Goal: Information Seeking & Learning: Learn about a topic

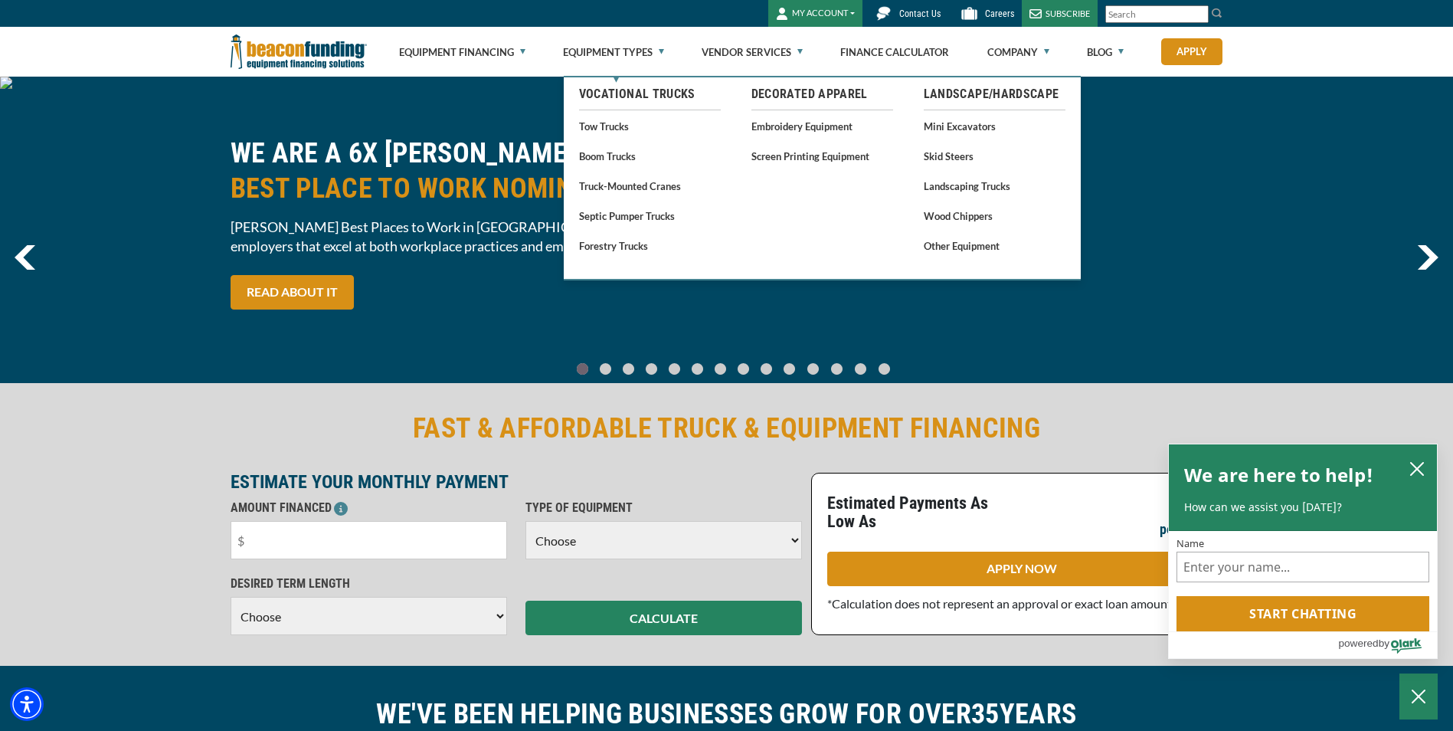
click at [610, 130] on link "Tow Trucks" at bounding box center [650, 125] width 142 height 19
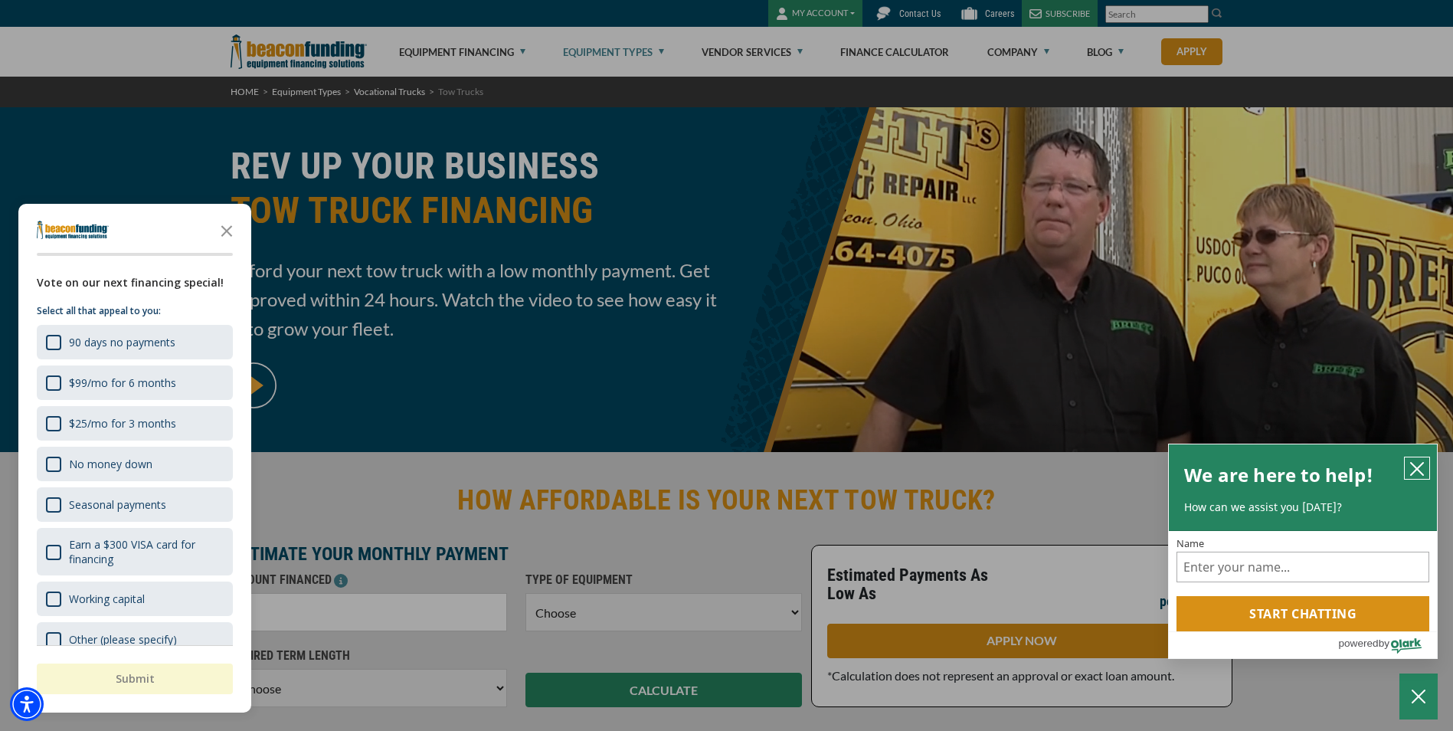
click at [1420, 467] on icon "close chatbox" at bounding box center [1416, 468] width 15 height 15
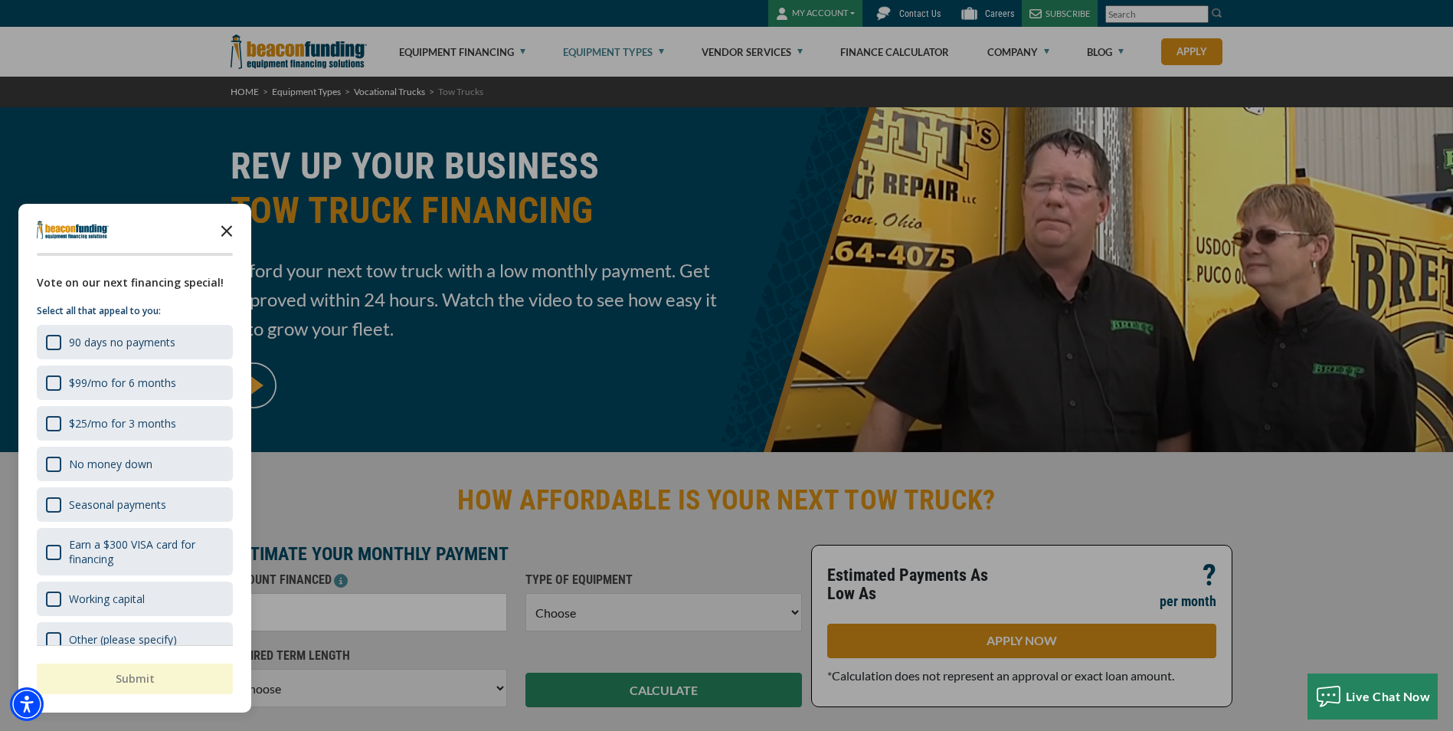
click at [223, 224] on icon "Close the survey" at bounding box center [226, 229] width 31 height 31
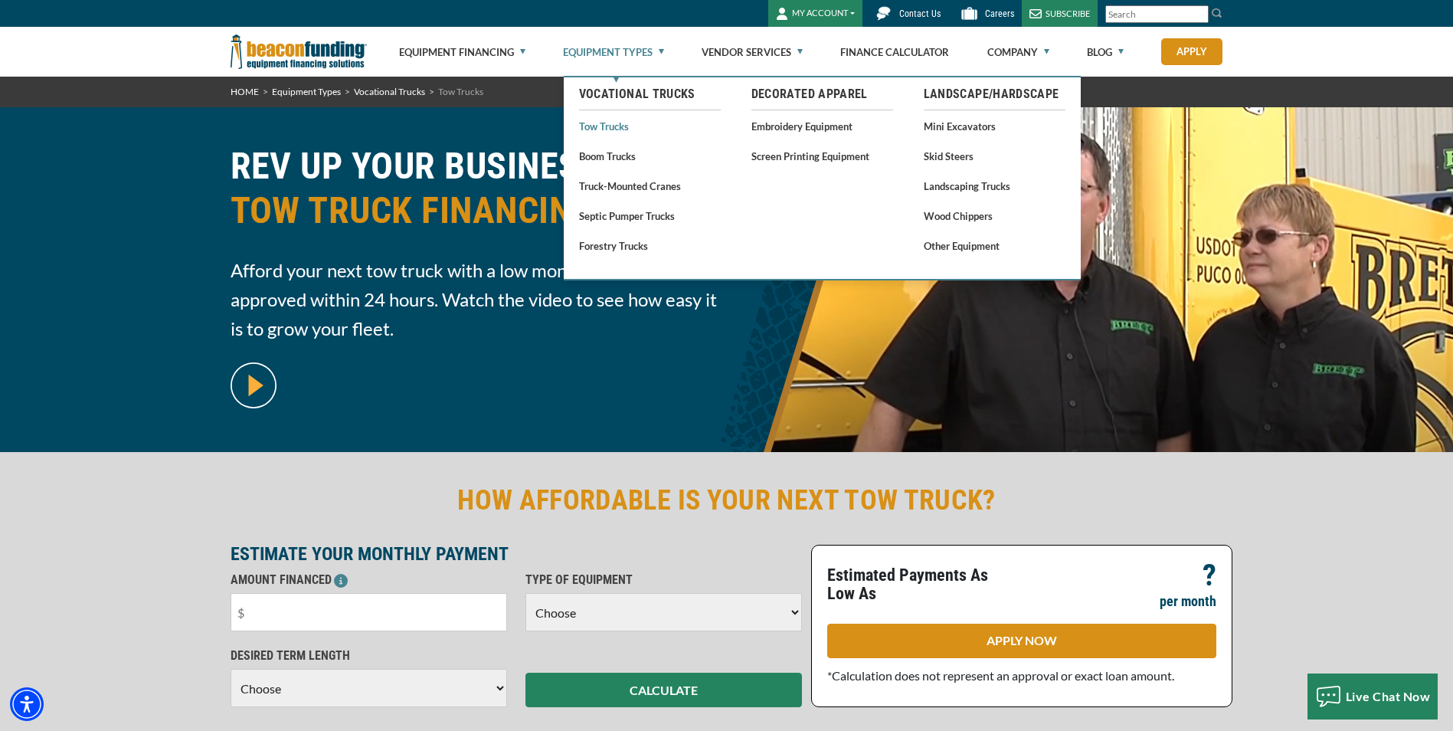
click at [610, 123] on link "Tow Trucks" at bounding box center [650, 125] width 142 height 19
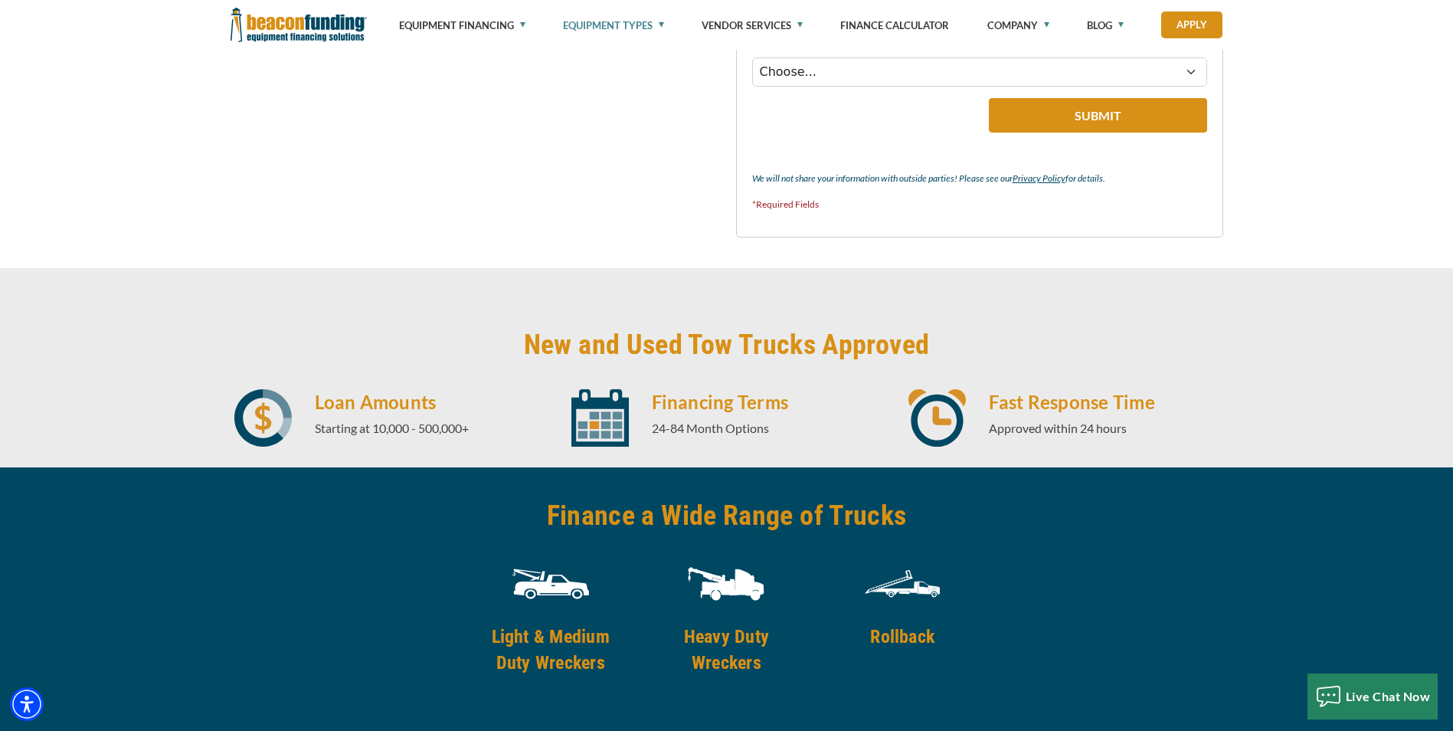
scroll to position [1838, 0]
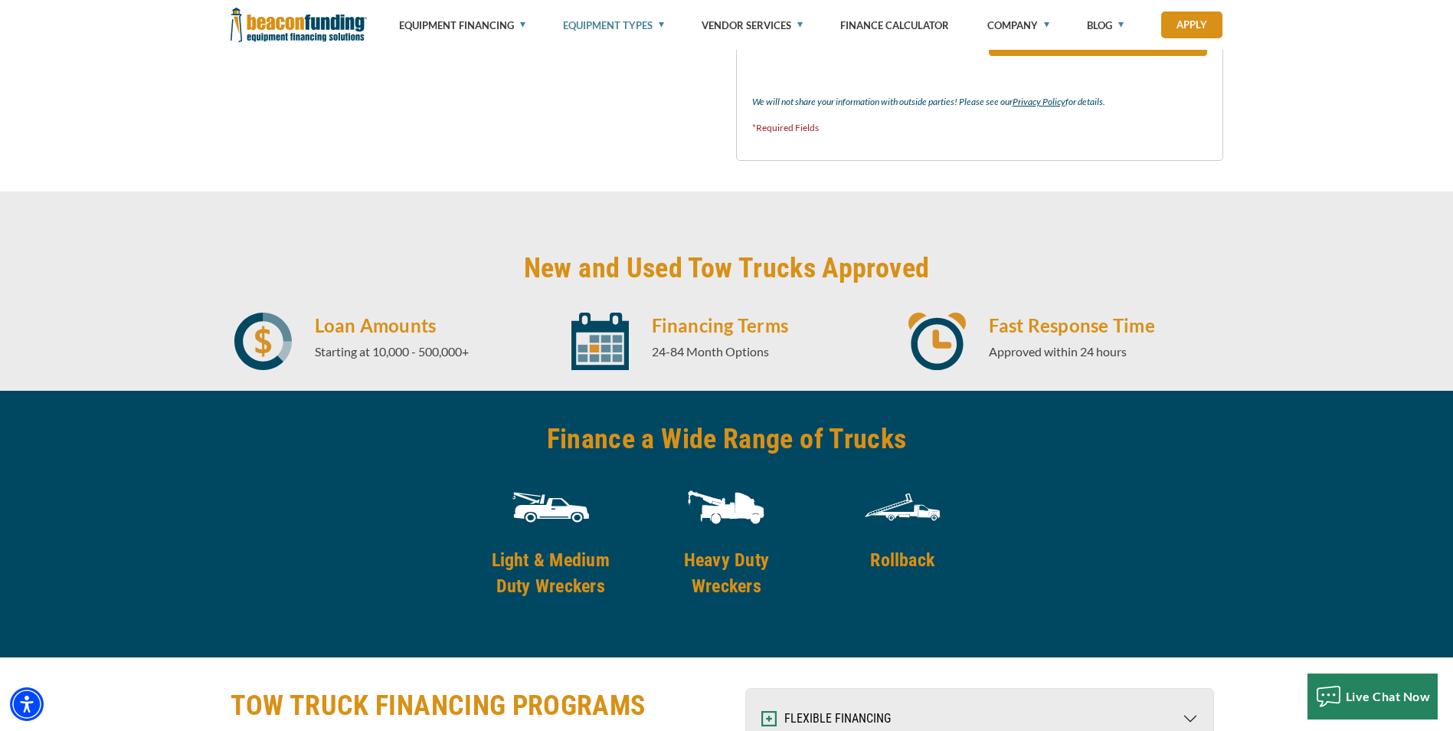
click at [533, 584] on h4 "Light & Medium Duty Wreckers" at bounding box center [551, 573] width 156 height 52
click at [564, 551] on h4 "Light & Medium Duty Wreckers" at bounding box center [551, 573] width 156 height 52
click at [559, 486] on img at bounding box center [550, 507] width 77 height 77
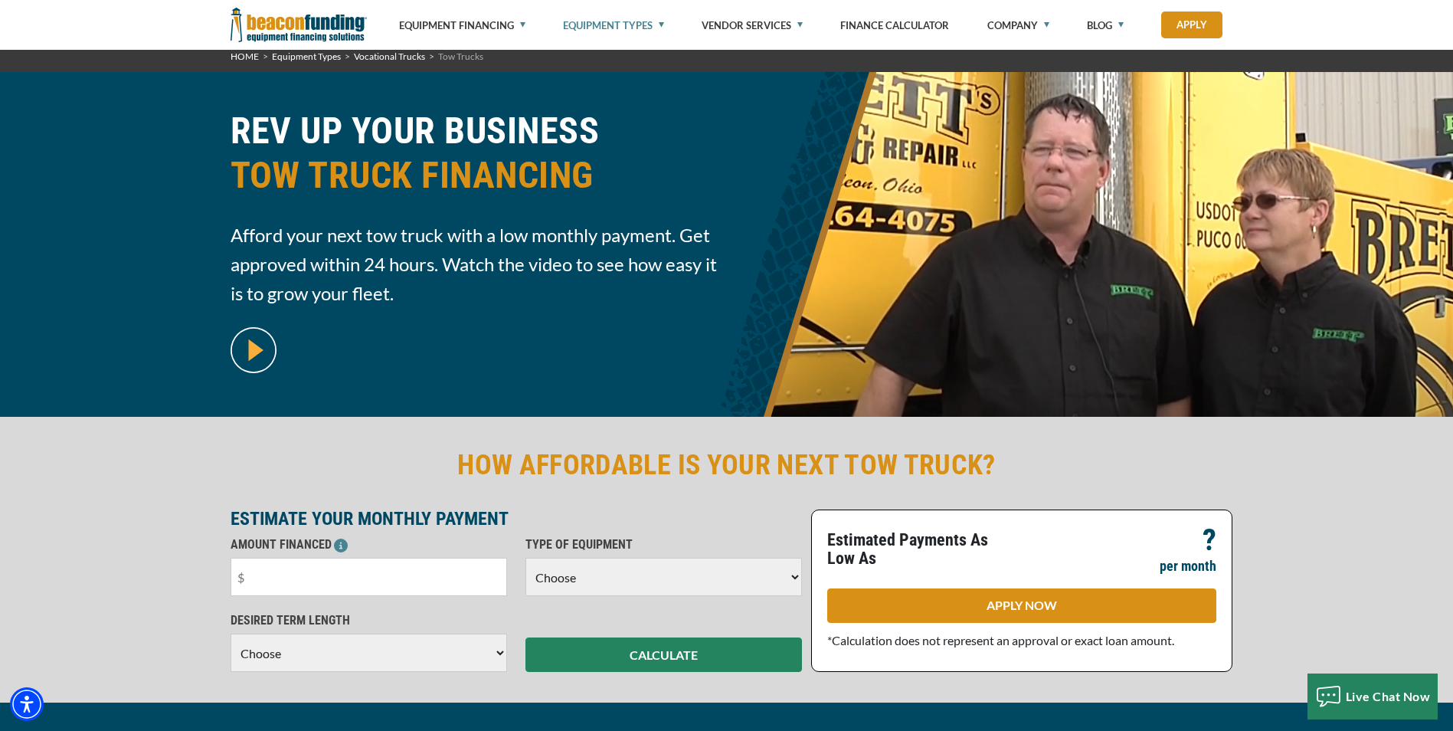
scroll to position [0, 0]
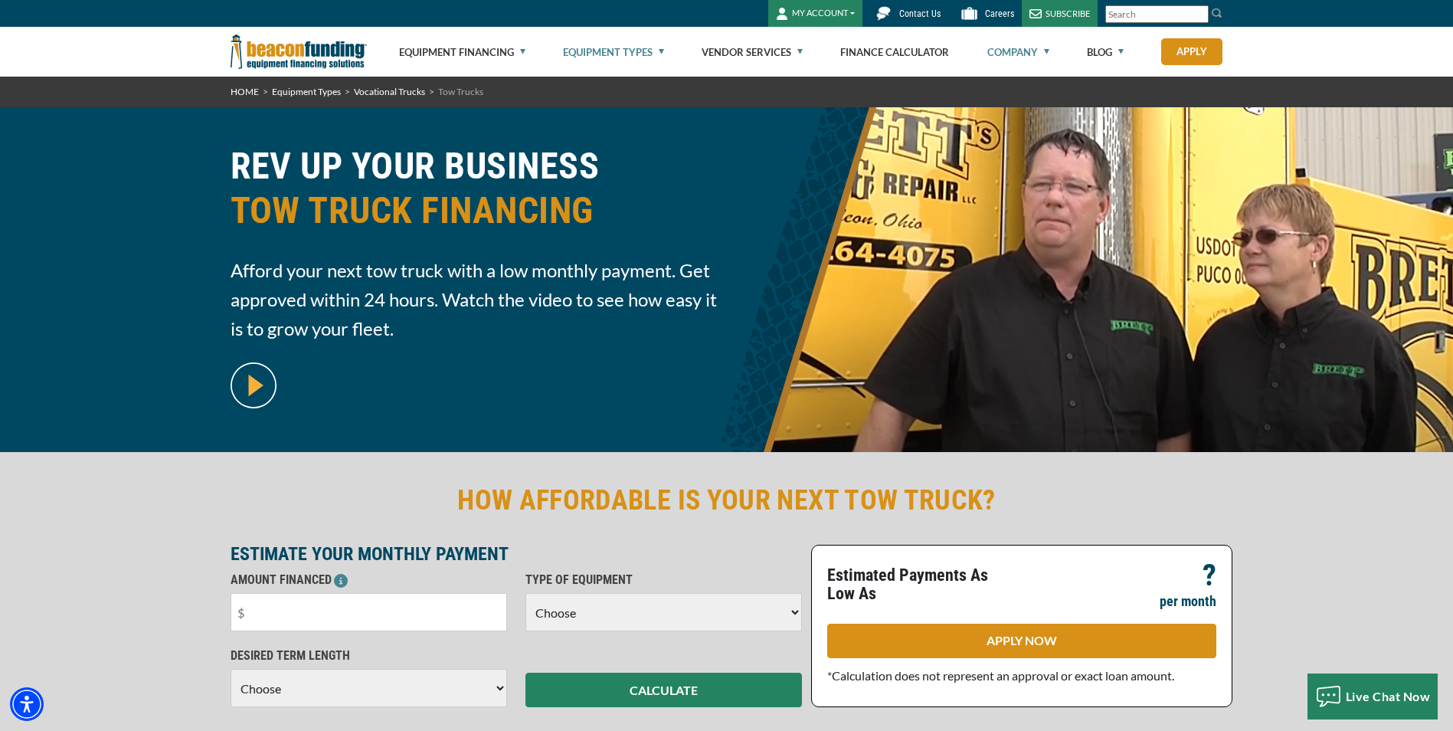
click at [1045, 50] on link "Company" at bounding box center [1018, 52] width 62 height 49
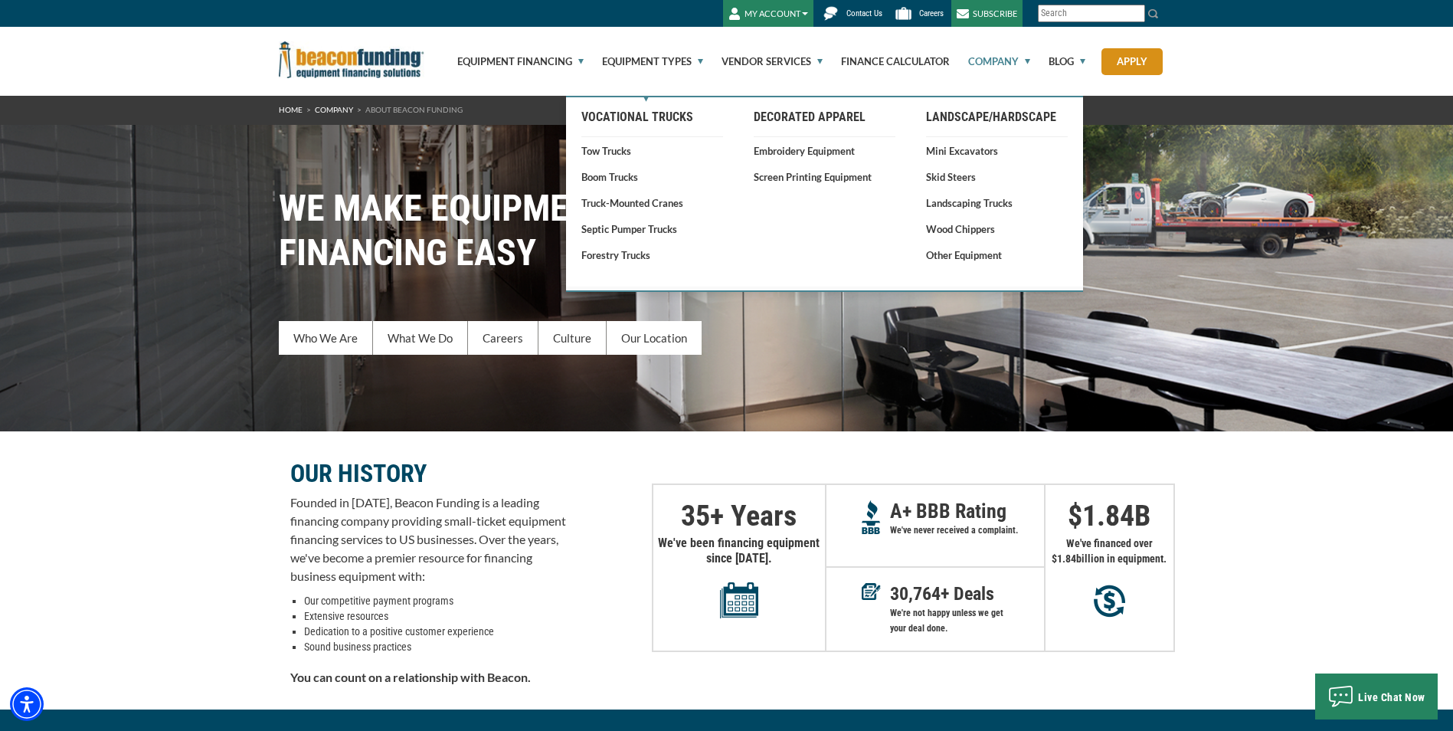
click at [628, 147] on link "Tow Trucks" at bounding box center [652, 150] width 142 height 15
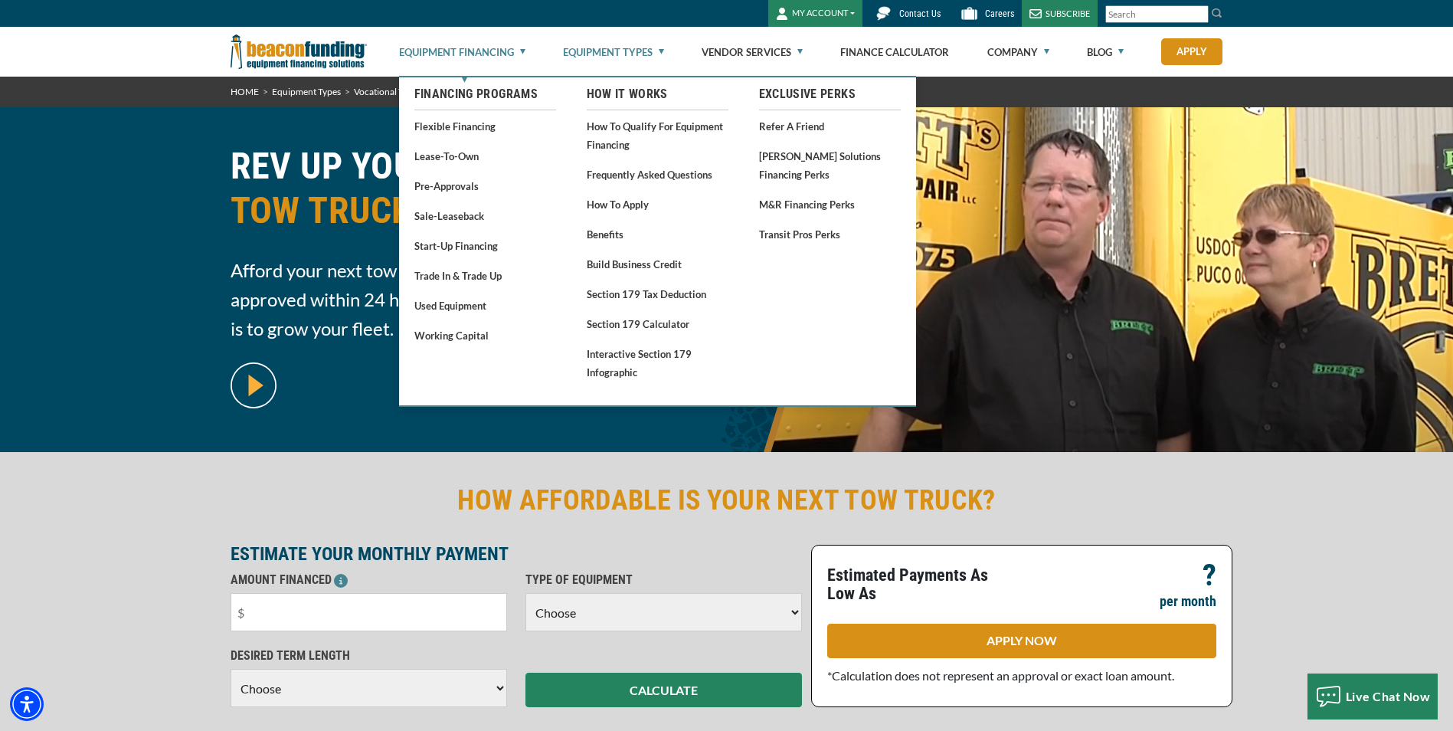
click at [525, 51] on link "Equipment Financing" at bounding box center [462, 52] width 126 height 49
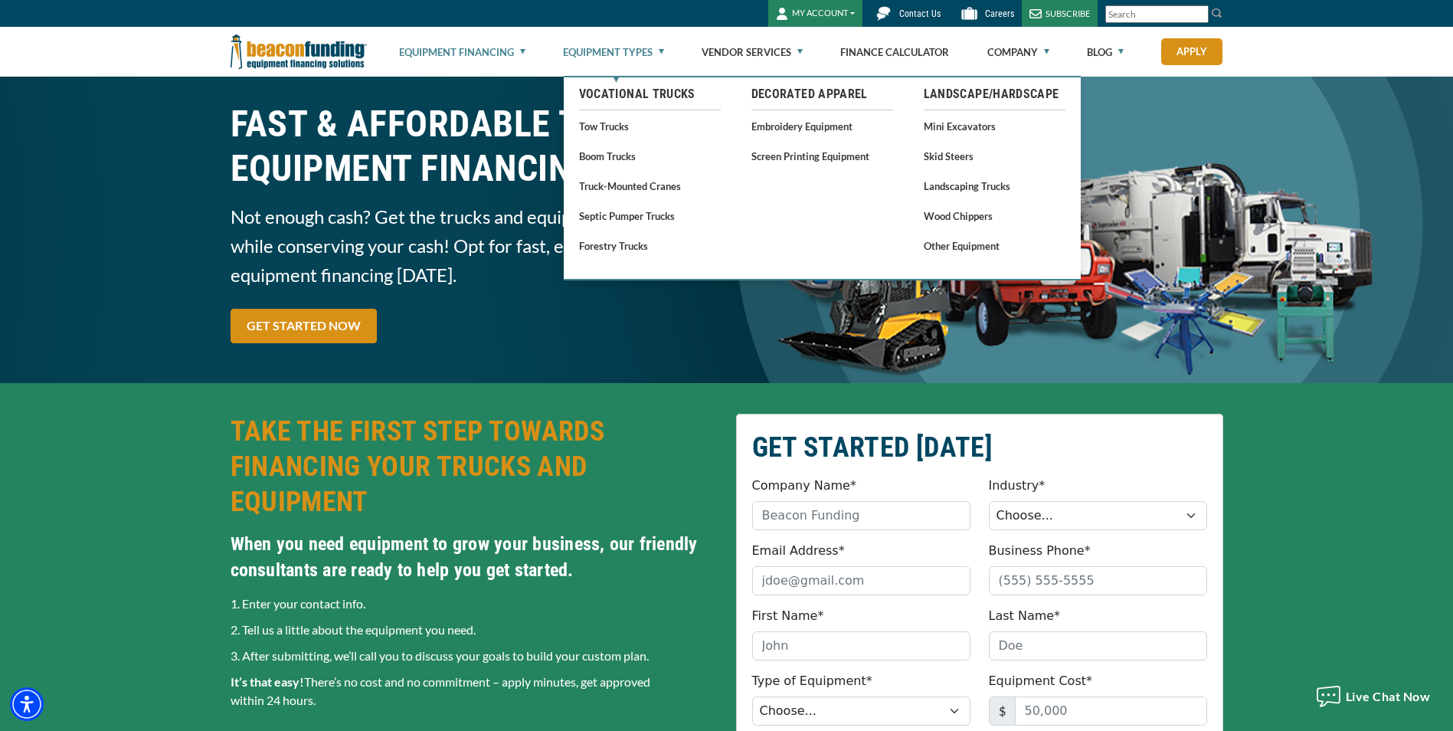
click at [596, 44] on link "Equipment Types" at bounding box center [613, 52] width 101 height 49
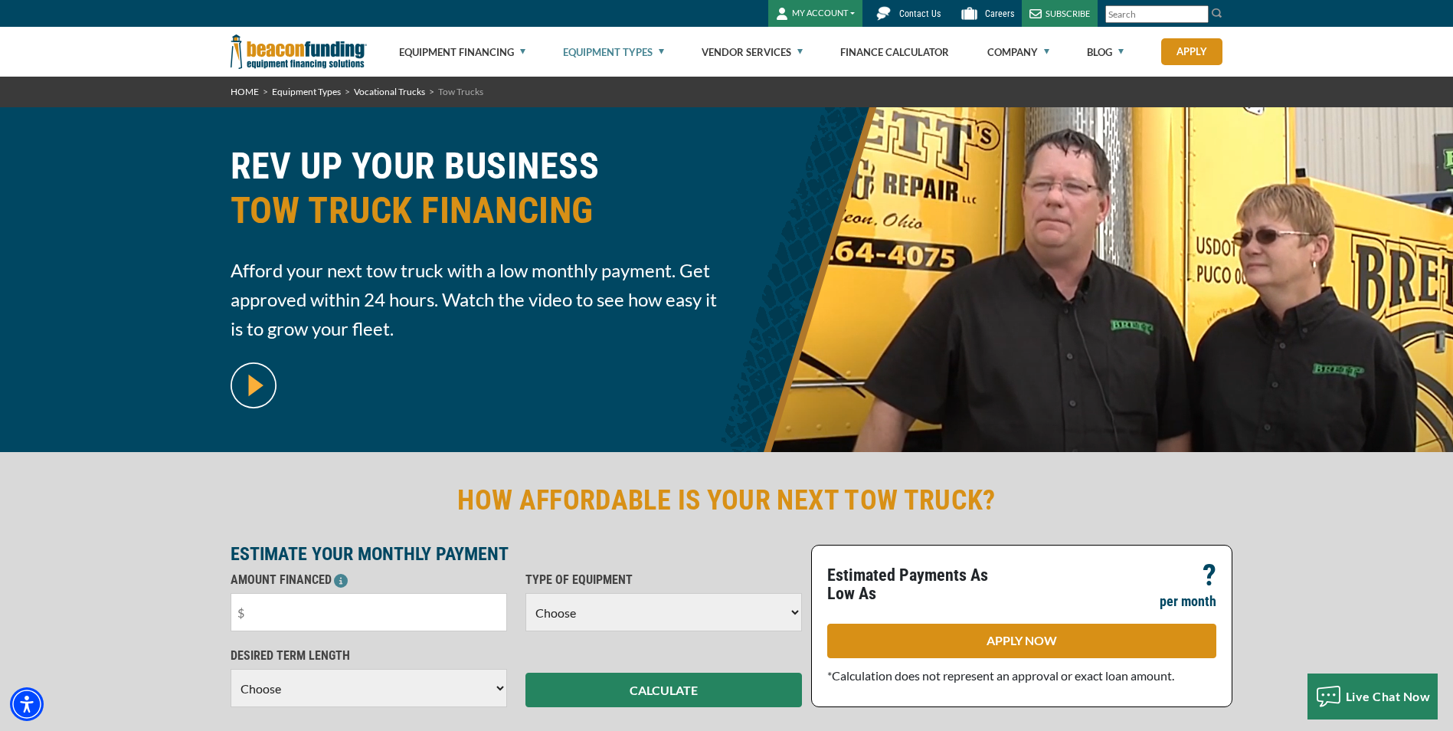
click at [265, 391] on img at bounding box center [254, 385] width 46 height 46
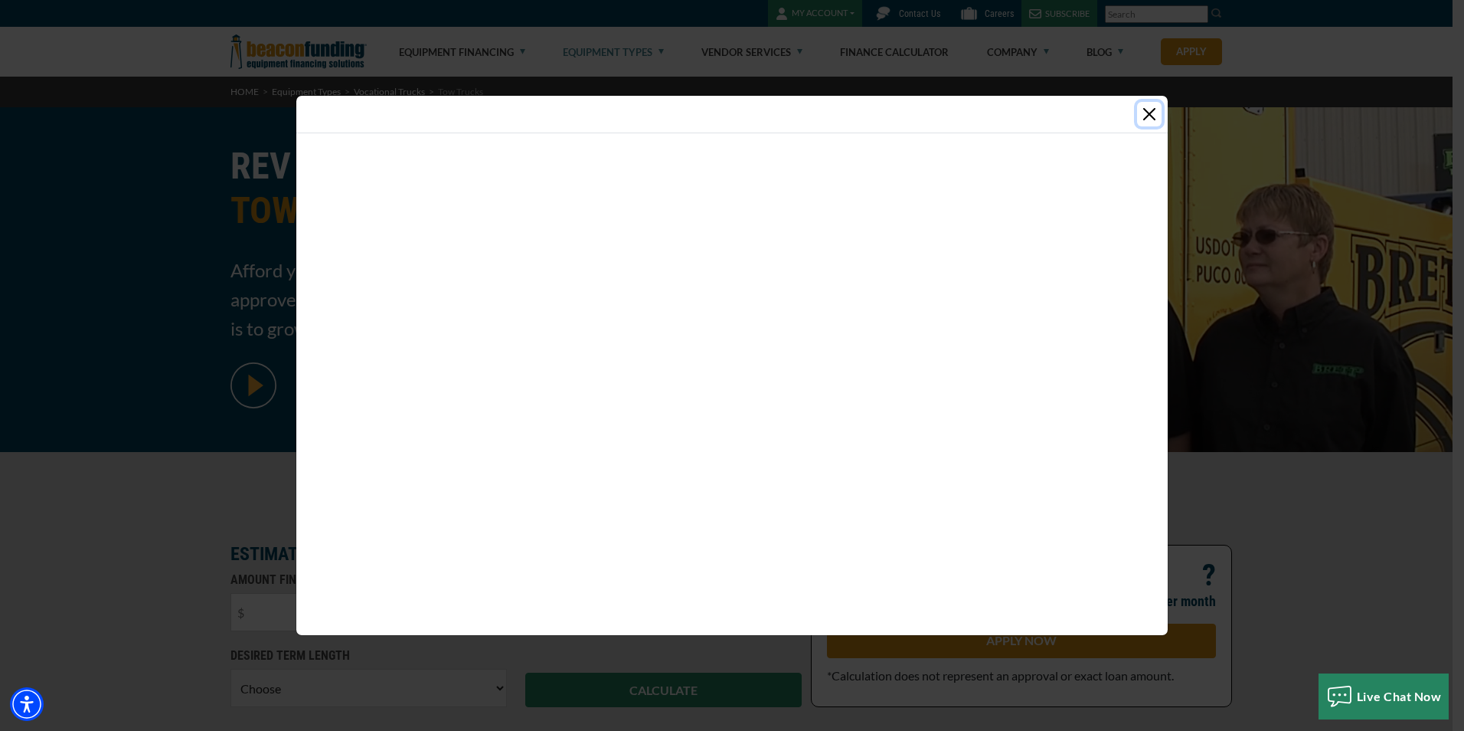
click at [1146, 116] on button "Close" at bounding box center [1149, 114] width 25 height 25
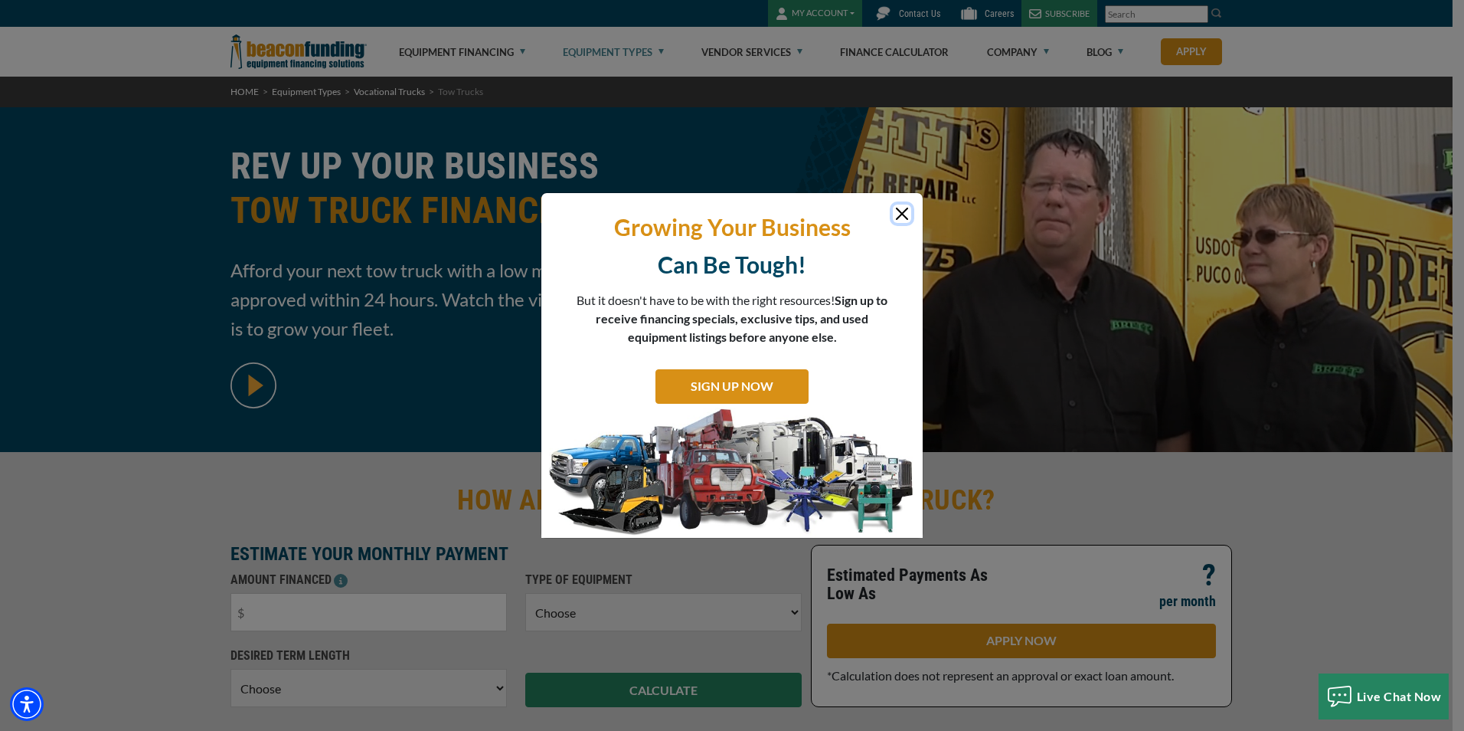
click at [906, 210] on button "Close" at bounding box center [902, 213] width 18 height 18
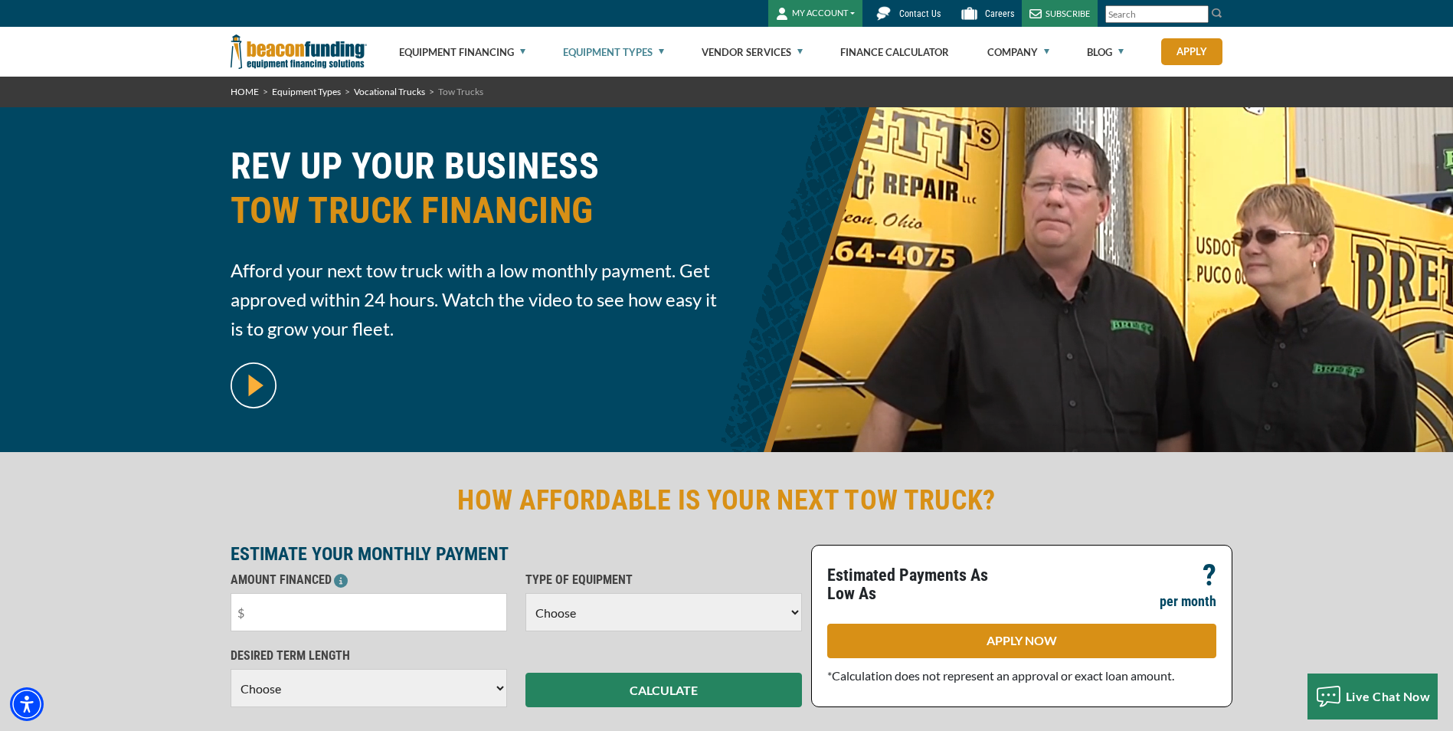
click at [754, 611] on select "Choose Backhoe Boom/Bucket Truck Chipper Commercial Mower Crane DTG/DTF Printin…" at bounding box center [663, 612] width 276 height 38
select select "5"
click at [525, 593] on select "Choose Backhoe Boom/Bucket Truck Chipper Commercial Mower Crane DTG/DTF Printin…" at bounding box center [663, 612] width 276 height 38
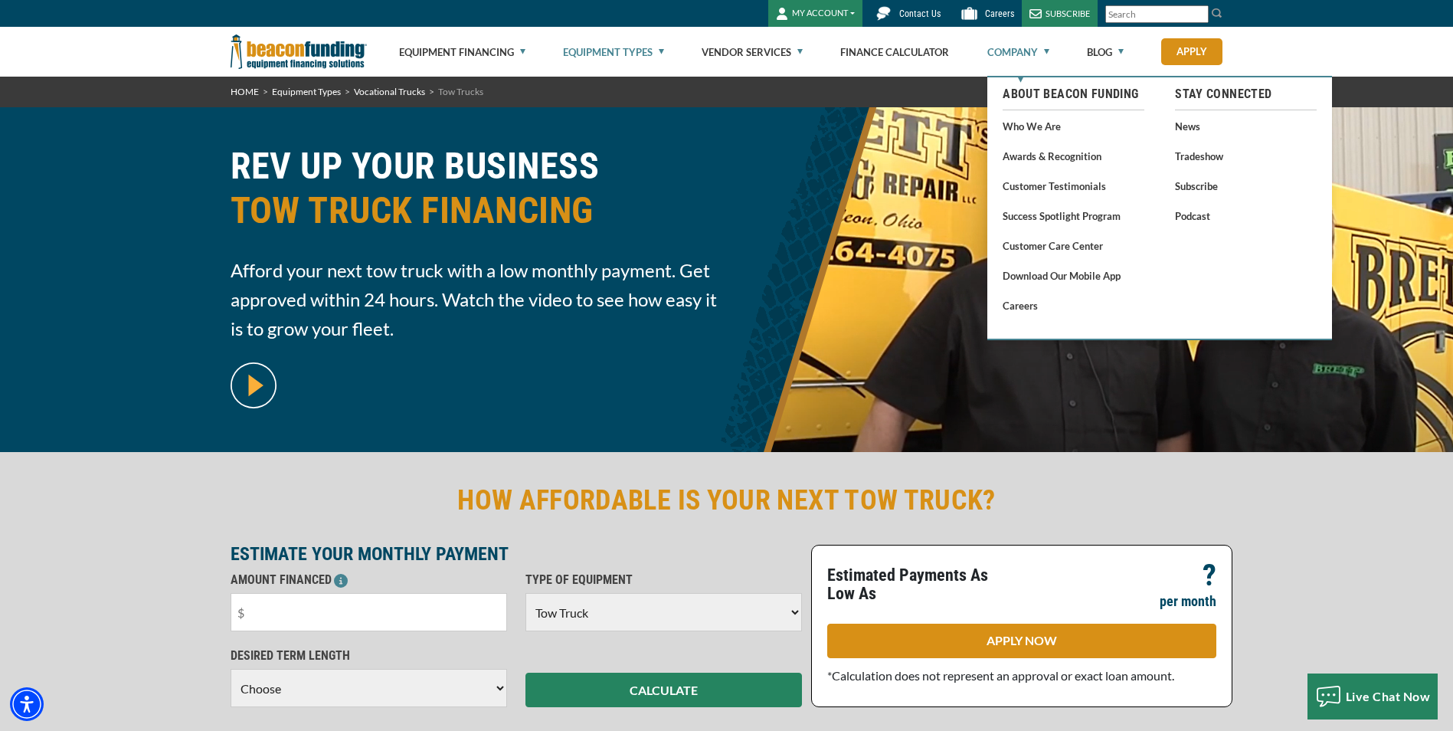
click at [1042, 52] on link "Company" at bounding box center [1018, 52] width 62 height 49
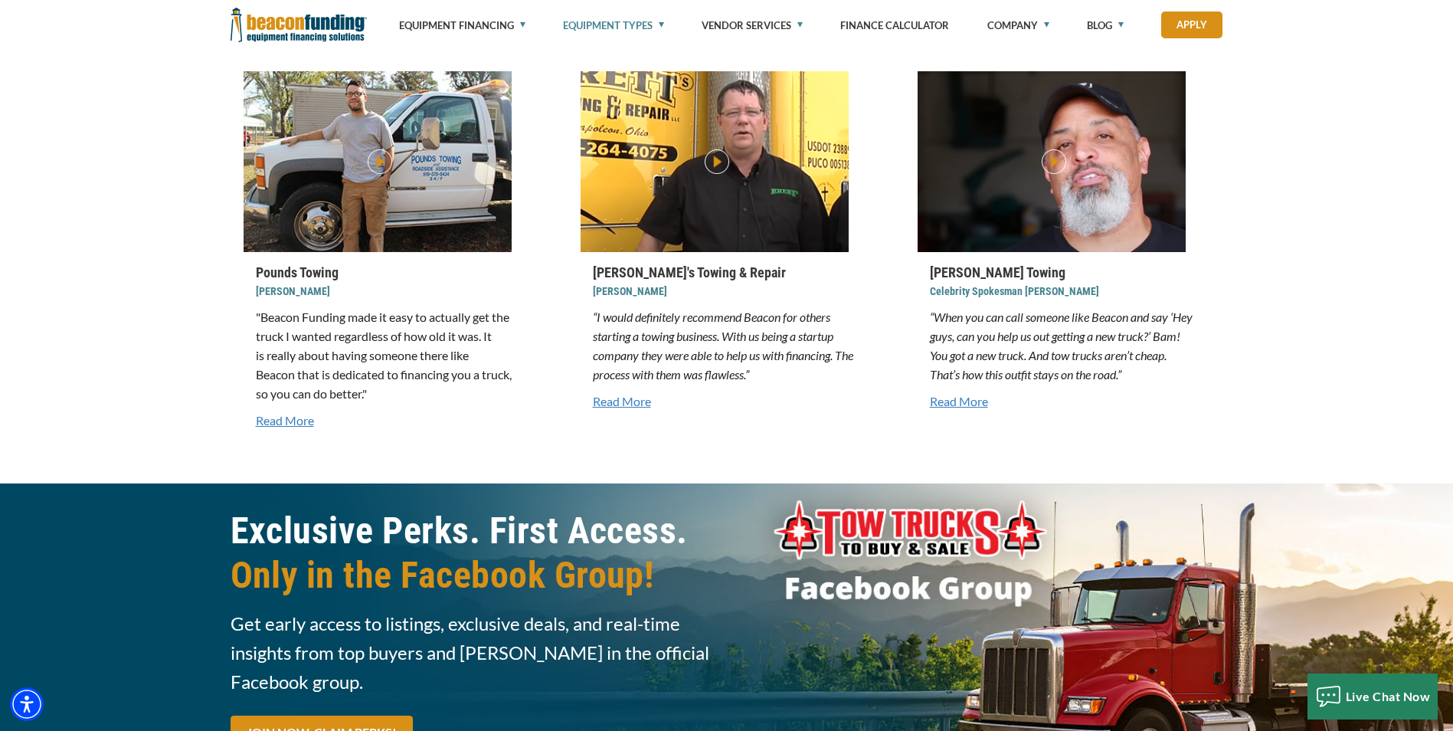
scroll to position [3542, 0]
